Goal: Complete application form

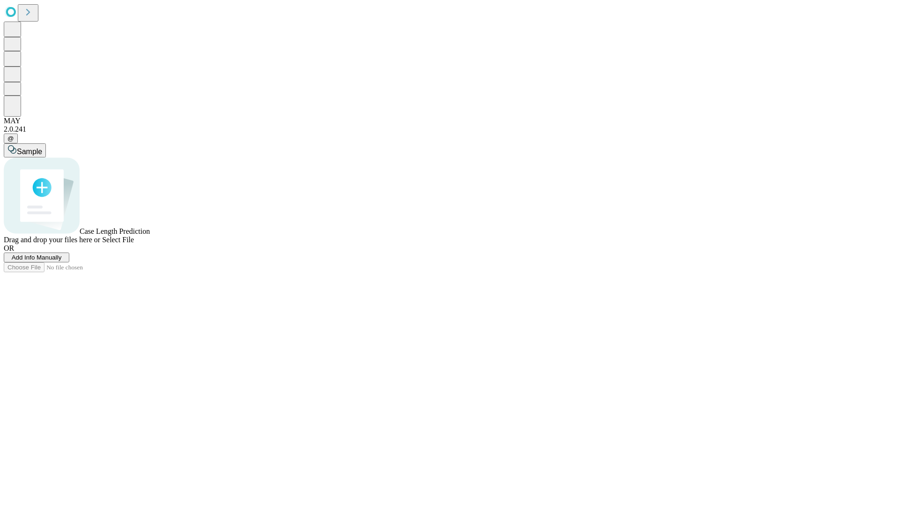
click at [62, 261] on span "Add Info Manually" at bounding box center [37, 257] width 50 height 7
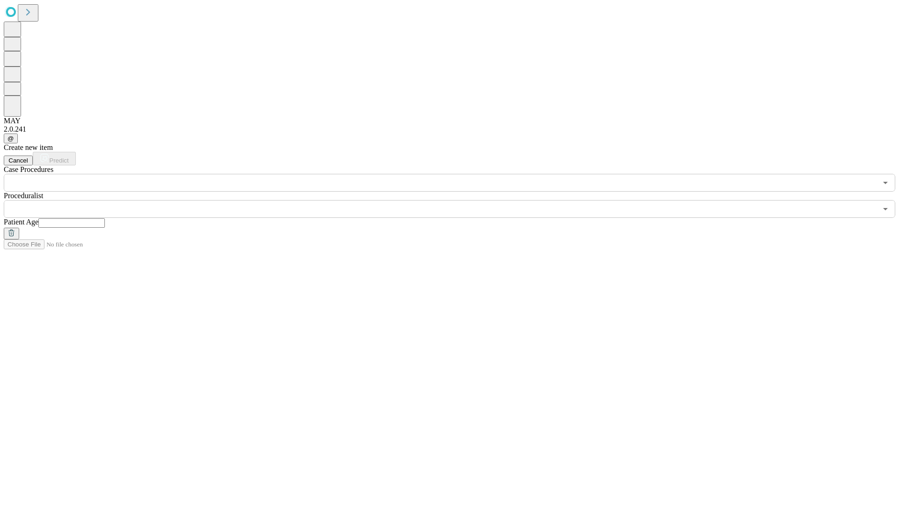
click at [105, 218] on input "text" at bounding box center [71, 222] width 66 height 9
type input "**"
click at [456, 200] on input "text" at bounding box center [440, 209] width 873 height 18
